Goal: Find contact information: Find contact information

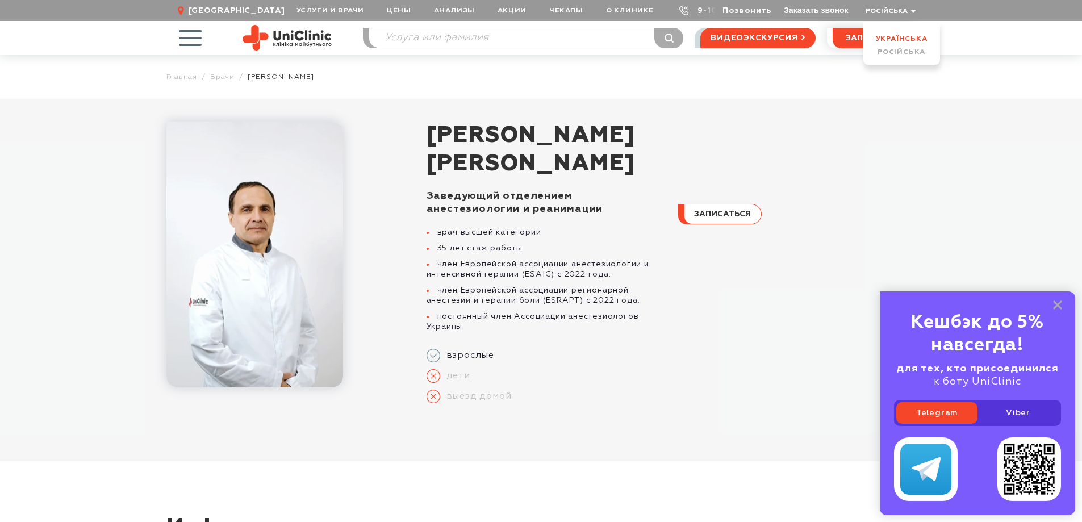
click at [897, 39] on link "Українська" at bounding box center [902, 38] width 52 height 7
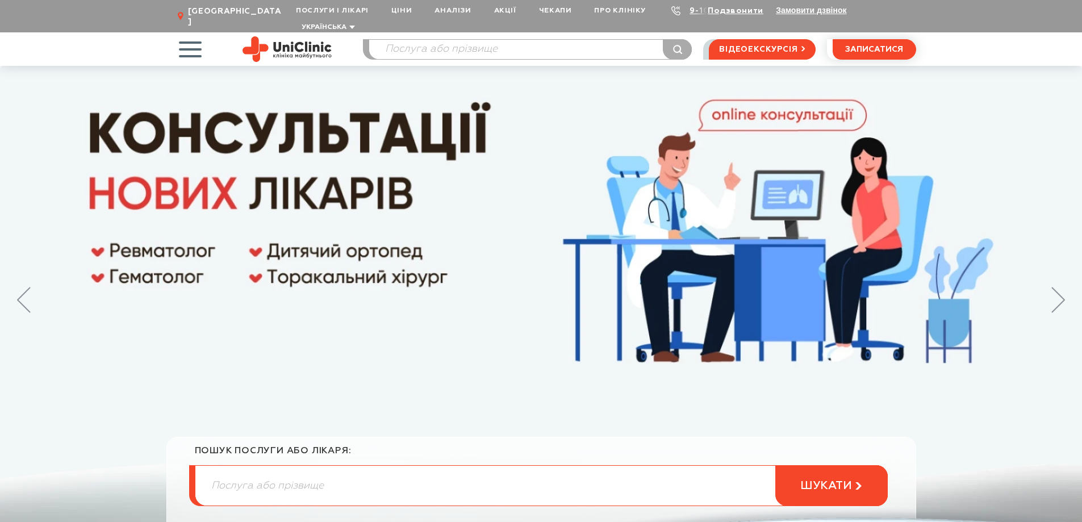
click at [195, 45] on span "button" at bounding box center [189, 49] width 47 height 47
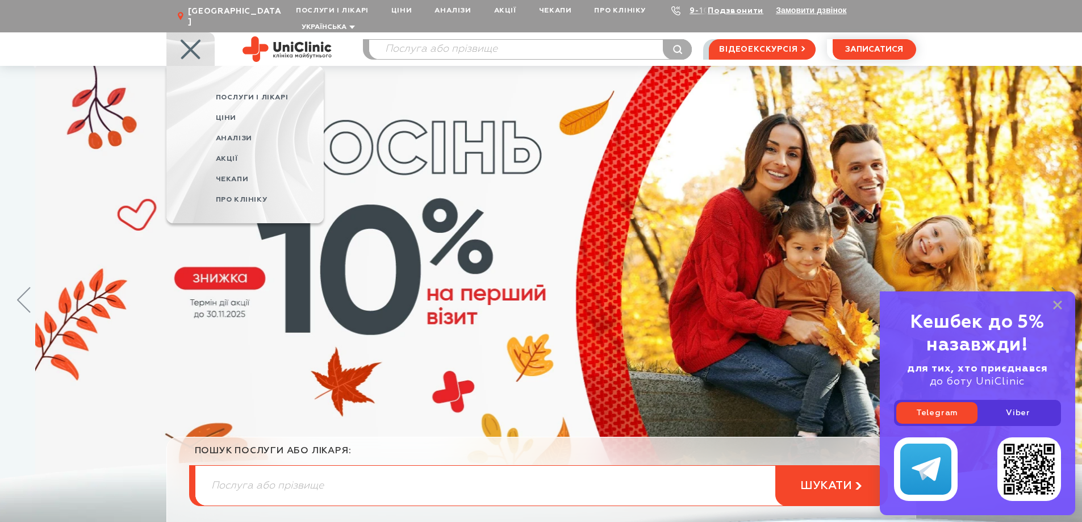
click at [468, 141] on div at bounding box center [541, 299] width 1082 height 467
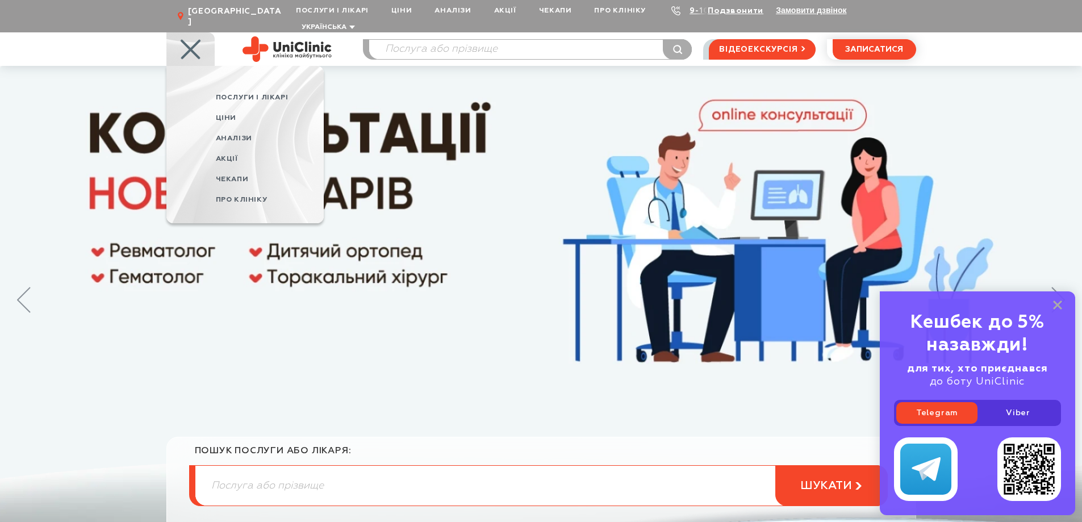
click at [699, 12] on div "Подзвонити" at bounding box center [729, 10] width 68 height 11
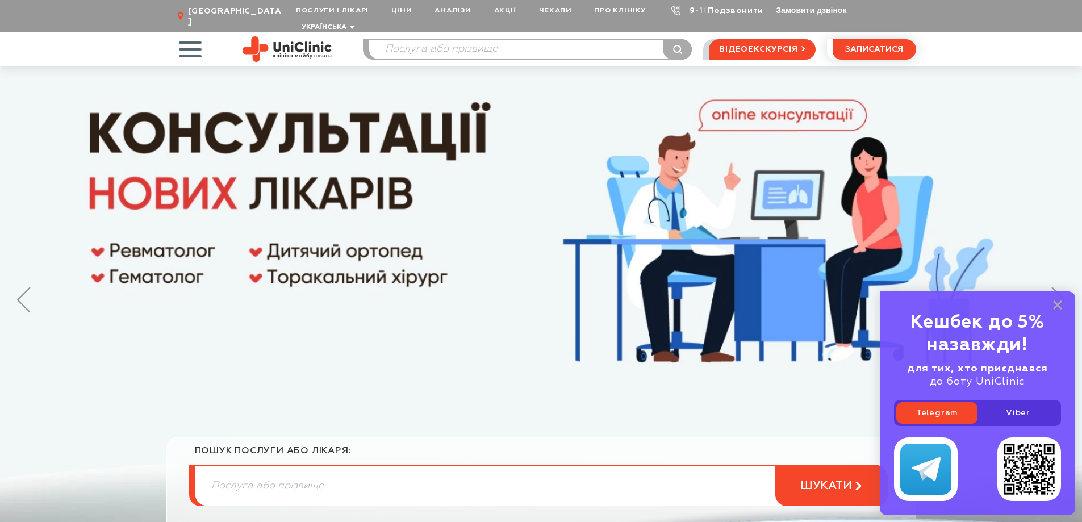
click at [723, 11] on link "Подзвонити" at bounding box center [735, 11] width 56 height 8
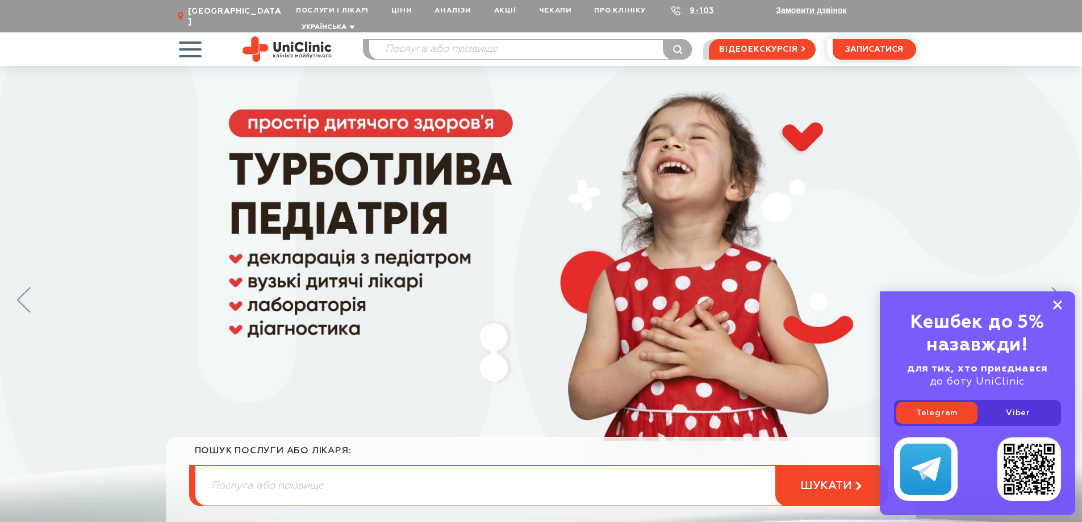
click at [1058, 308] on icon at bounding box center [1057, 305] width 9 height 10
